Goal: Information Seeking & Learning: Understand process/instructions

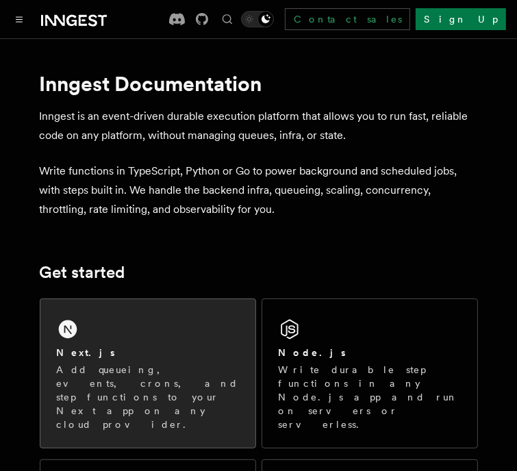
click at [73, 306] on div "Next.js Add queueing, events, crons, and step functions to your Next app on any…" at bounding box center [147, 373] width 215 height 149
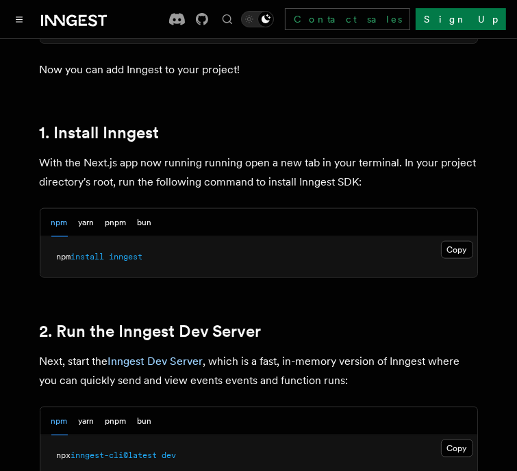
scroll to position [759, 0]
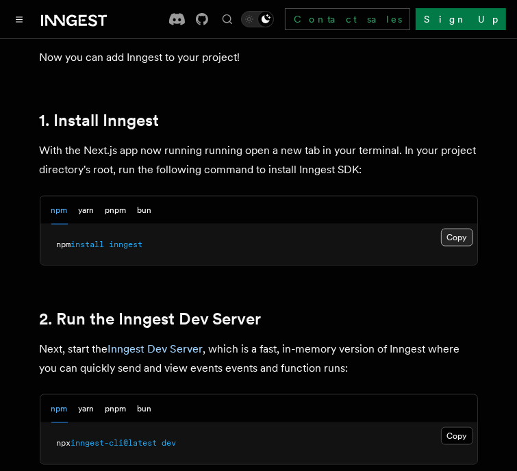
click at [452, 229] on button "Copy Copied" at bounding box center [457, 238] width 32 height 18
click at [442, 427] on button "Copy Copied" at bounding box center [457, 436] width 32 height 18
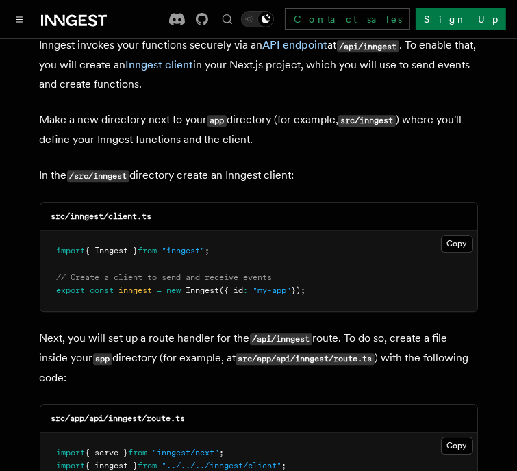
scroll to position [1670, 0]
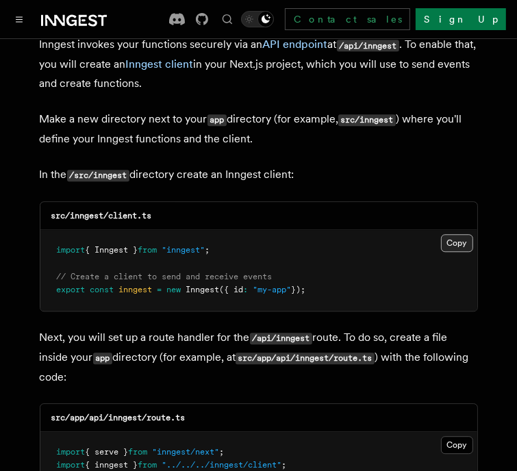
click at [448, 234] on button "Copy Copied" at bounding box center [457, 243] width 32 height 18
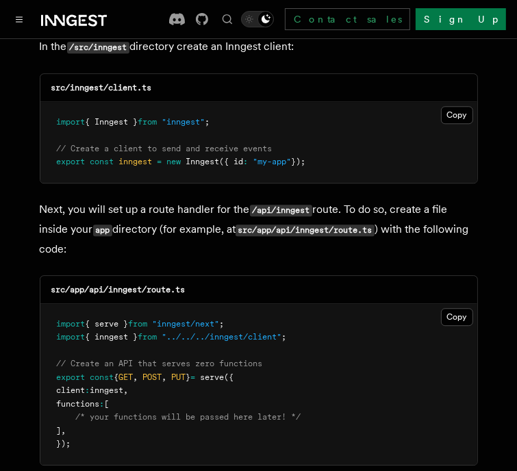
scroll to position [1798, 0]
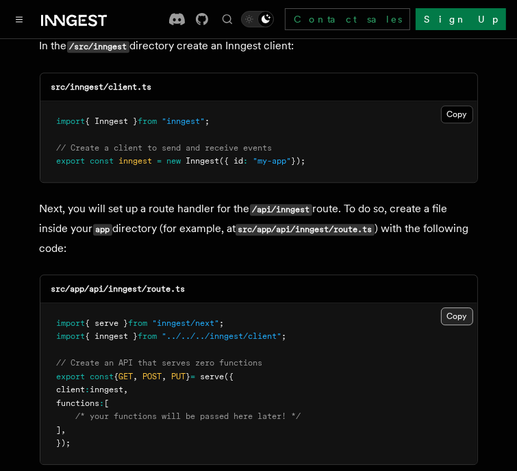
click at [462, 307] on button "Copy Copied" at bounding box center [457, 316] width 32 height 18
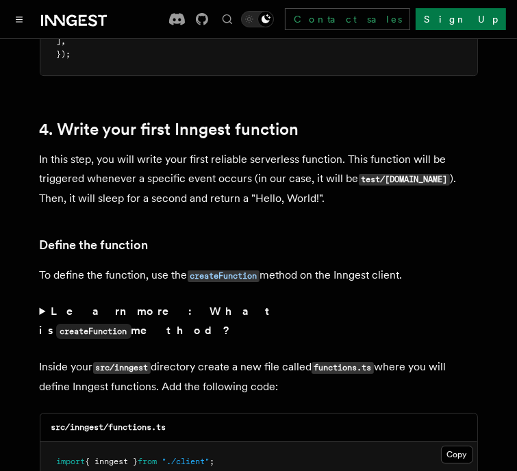
scroll to position [2370, 0]
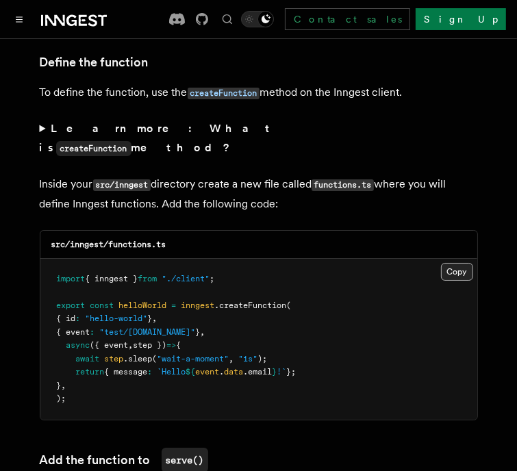
click at [446, 263] on button "Copy Copied" at bounding box center [457, 272] width 32 height 18
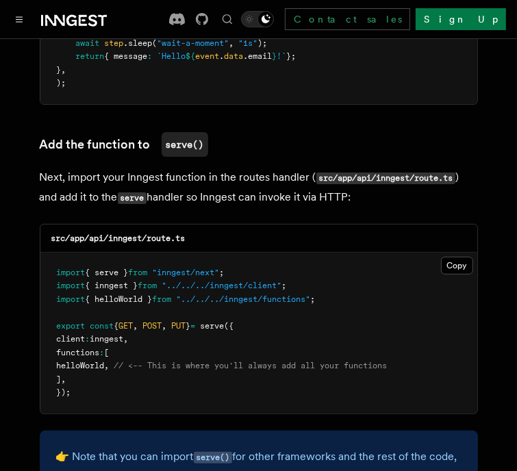
scroll to position [2688, 0]
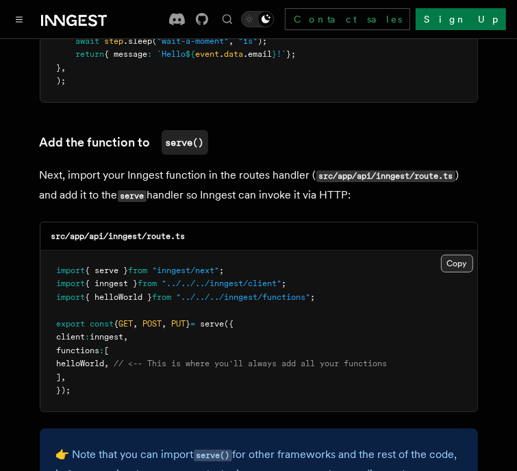
click at [455, 255] on button "Copy Copied" at bounding box center [457, 264] width 32 height 18
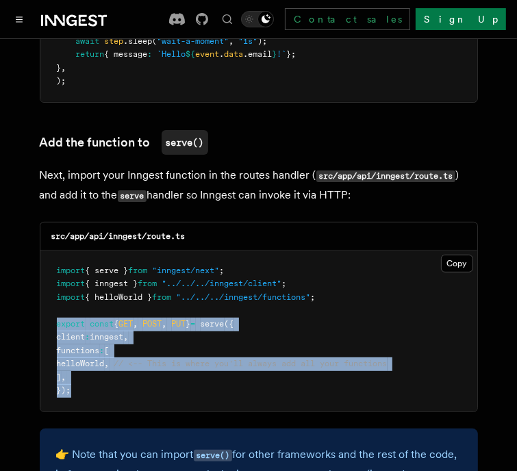
drag, startPoint x: 88, startPoint y: 331, endPoint x: 27, endPoint y: 266, distance: 88.6
copy code "export const { GET , POST , PUT } = serve ({ client : inngest , functions : [ h…"
